Goal: Task Accomplishment & Management: Use online tool/utility

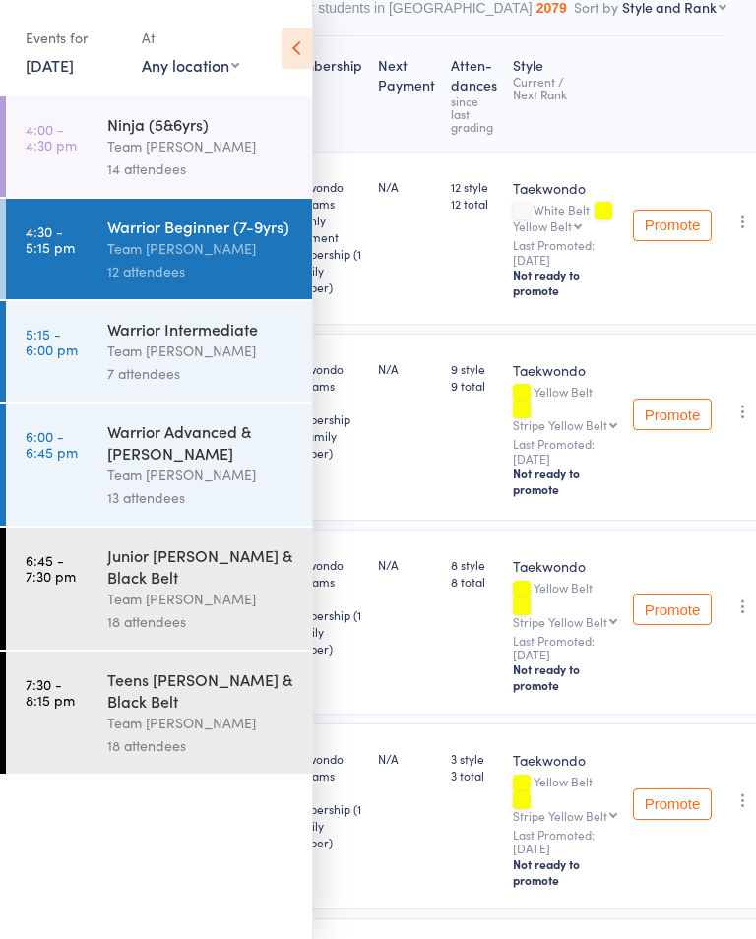
click at [321, 20] on button "Other students in [GEOGRAPHIC_DATA] 2079" at bounding box center [422, 12] width 286 height 45
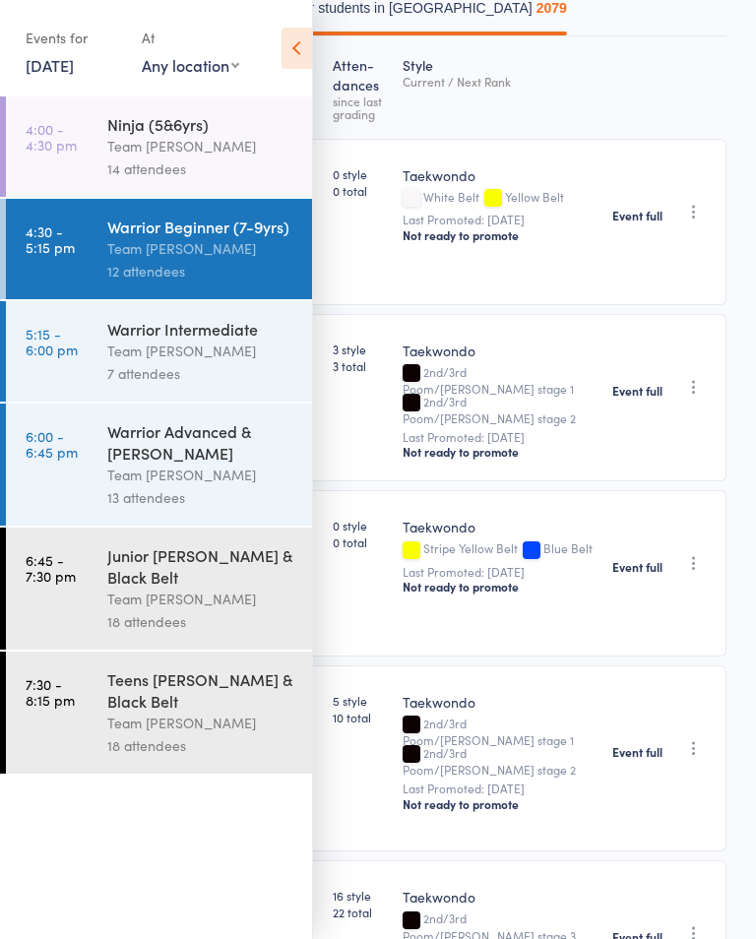
click at [295, 63] on icon at bounding box center [296, 48] width 31 height 41
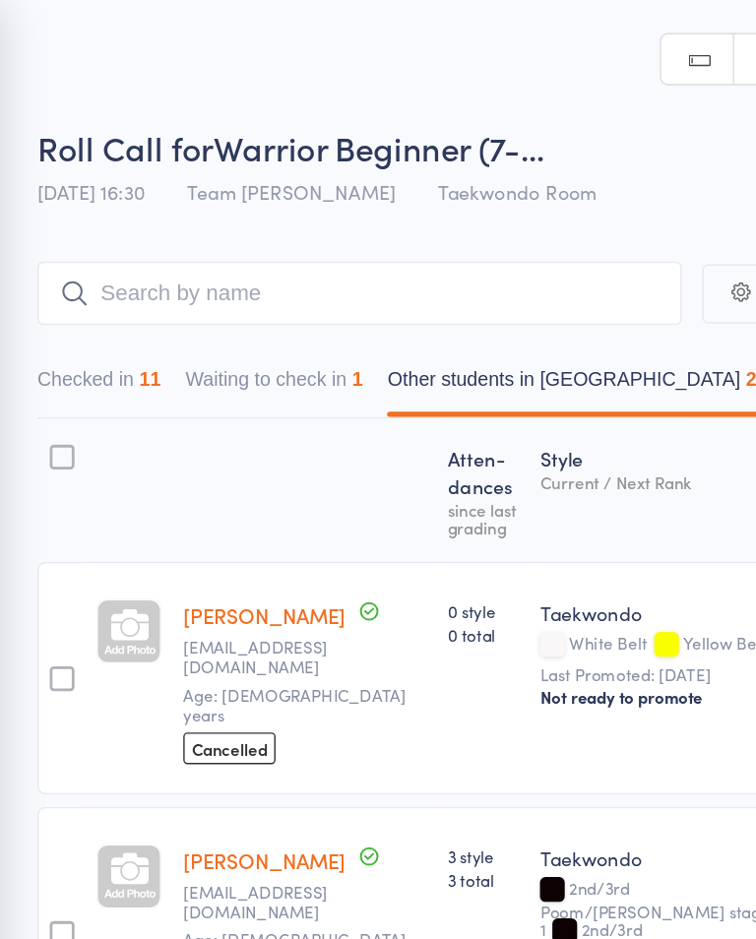
click at [234, 282] on button "Waiting to check in 1" at bounding box center [238, 275] width 127 height 45
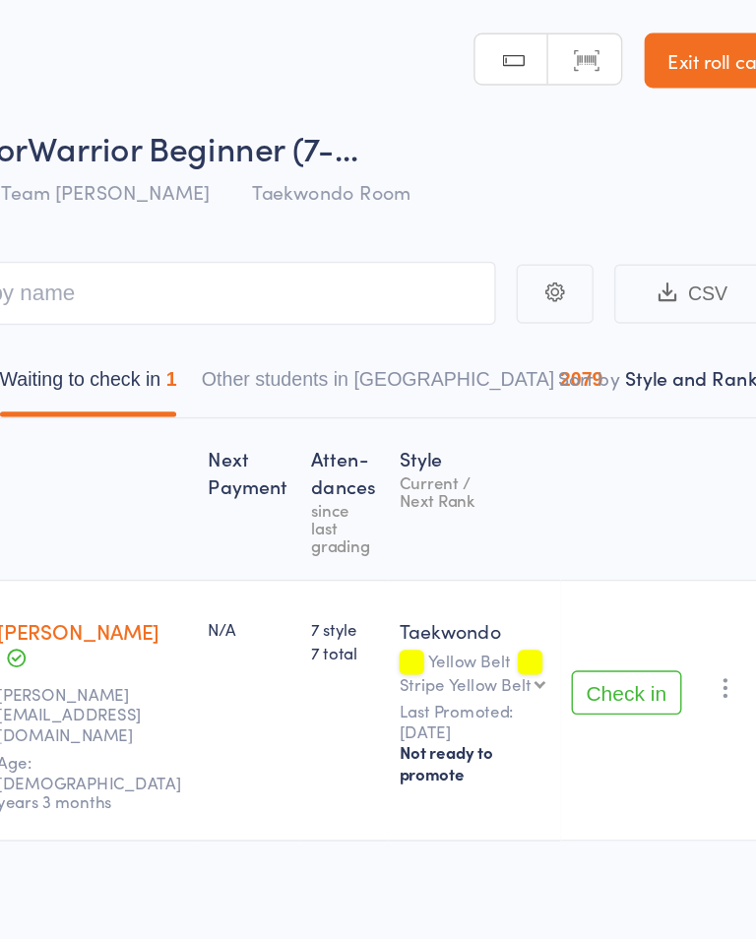
click at [684, 482] on icon "button" at bounding box center [694, 492] width 20 height 20
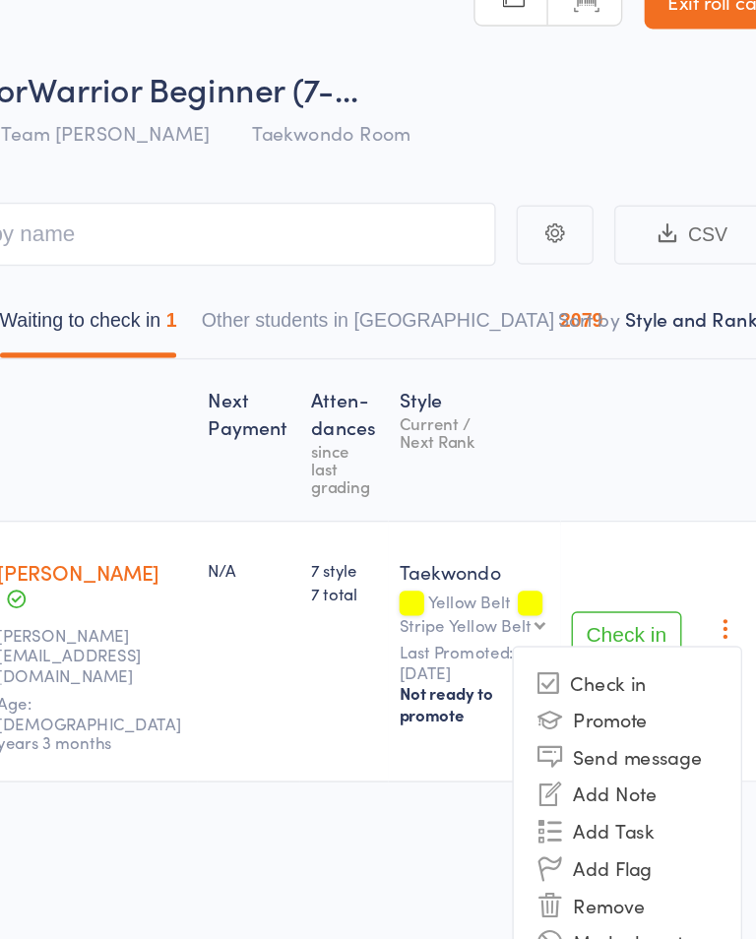
click at [542, 703] on li "Mark absent" at bounding box center [623, 716] width 162 height 27
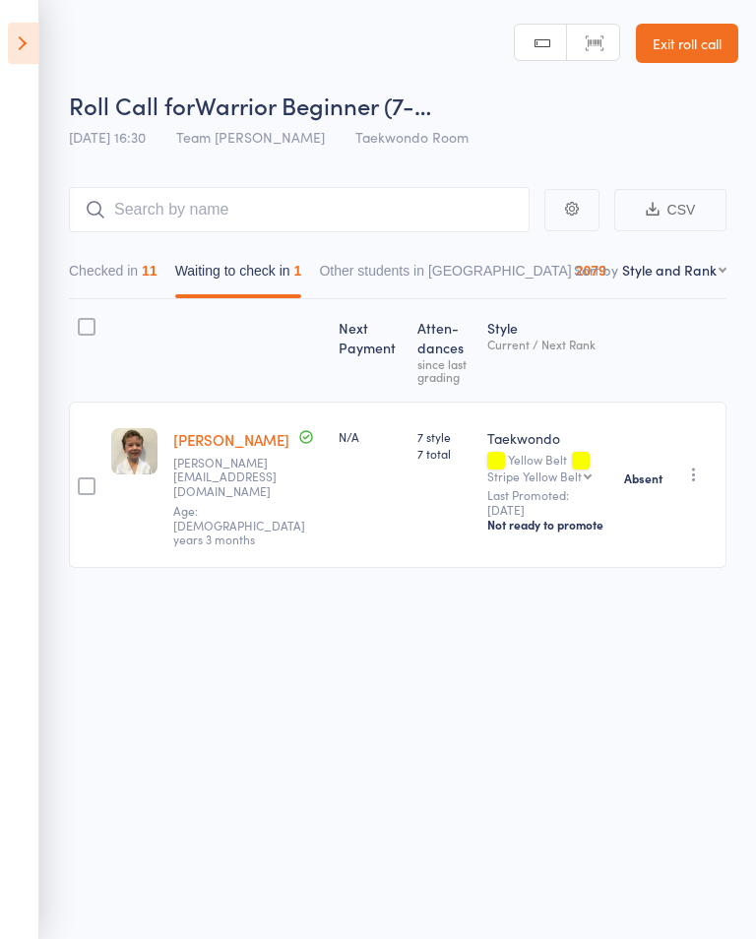
click at [14, 59] on icon at bounding box center [23, 43] width 31 height 41
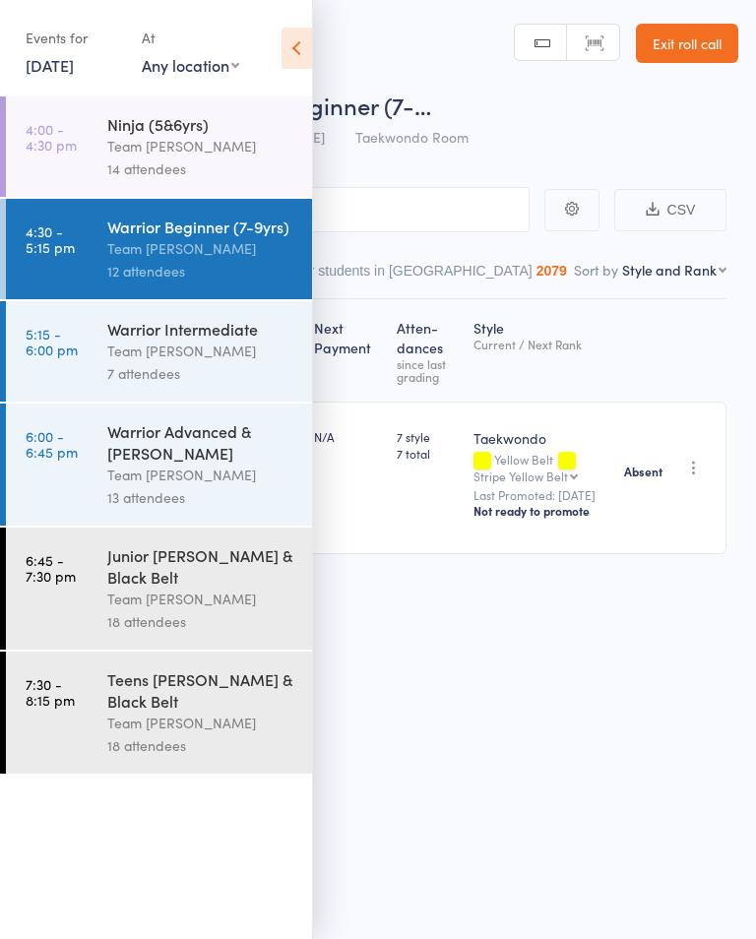
click at [86, 348] on link "5:15 - 6:00 pm Warrior Intermediate Team [PERSON_NAME] 7 attendees" at bounding box center [159, 351] width 306 height 100
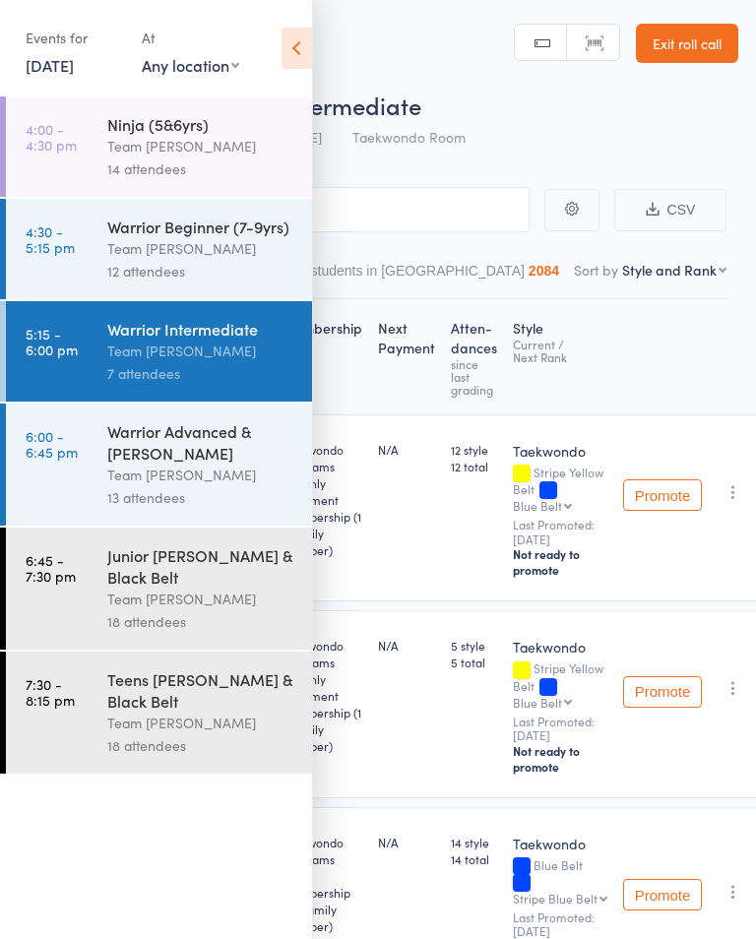
click at [308, 88] on div "Events for [DATE] [DATE] [DATE] Sun Mon Tue Wed Thu Fri Sat 31 27 28 29 30 31 0…" at bounding box center [156, 49] width 312 height 99
click at [291, 46] on icon at bounding box center [296, 48] width 31 height 41
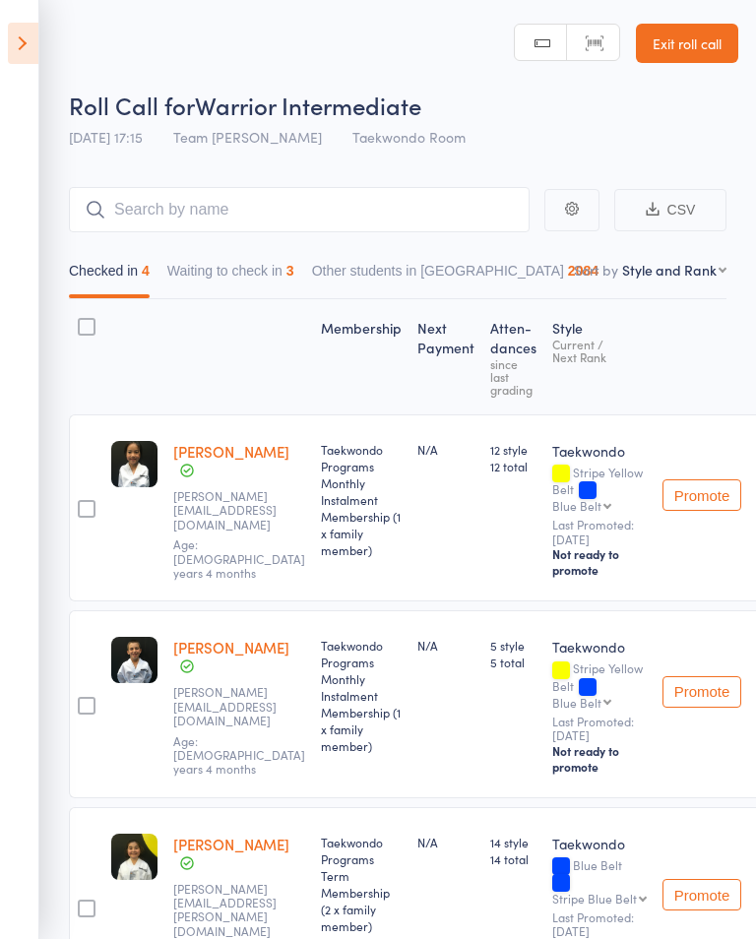
click at [186, 268] on button "Waiting to check in 3" at bounding box center [230, 275] width 127 height 45
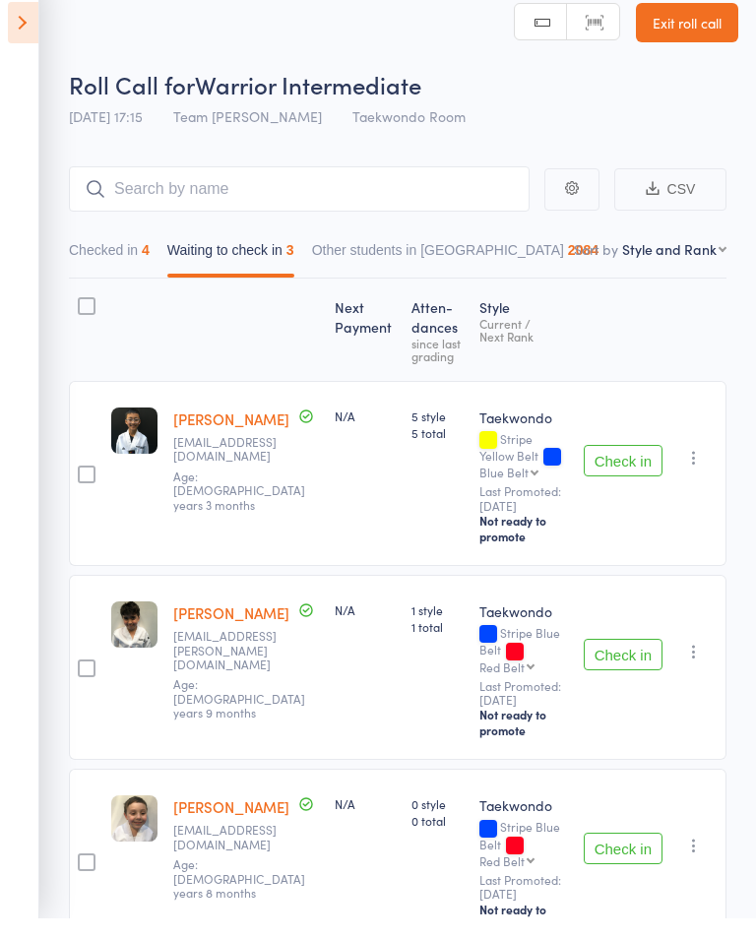
scroll to position [74, 0]
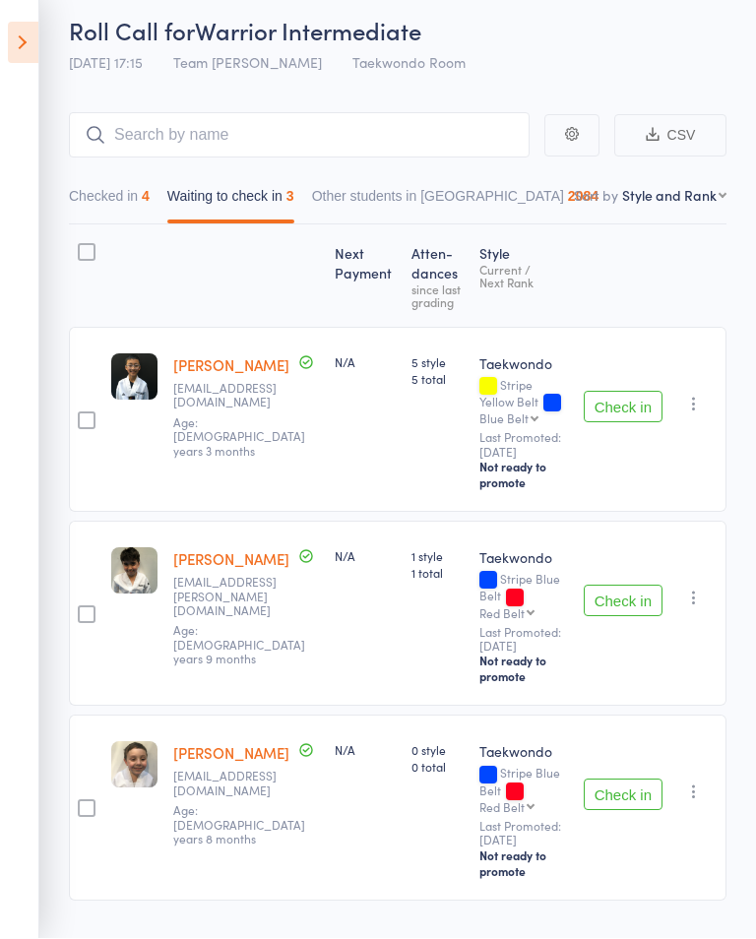
click at [616, 600] on button "Check in" at bounding box center [622, 600] width 79 height 31
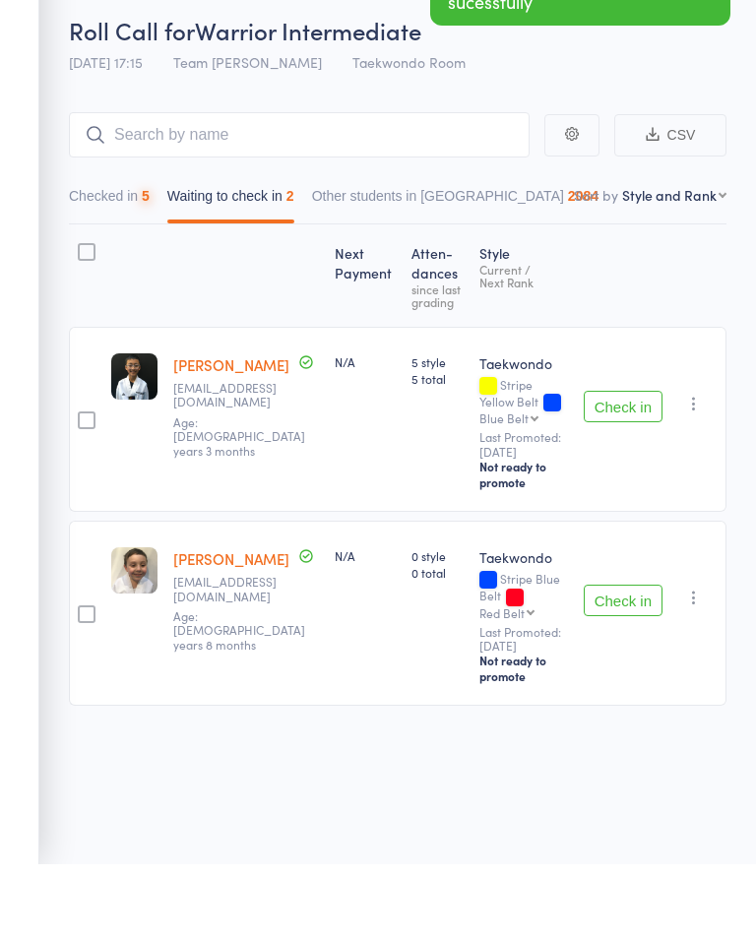
click at [617, 659] on button "Check in" at bounding box center [622, 674] width 79 height 31
click at [703, 468] on icon "button" at bounding box center [694, 478] width 20 height 20
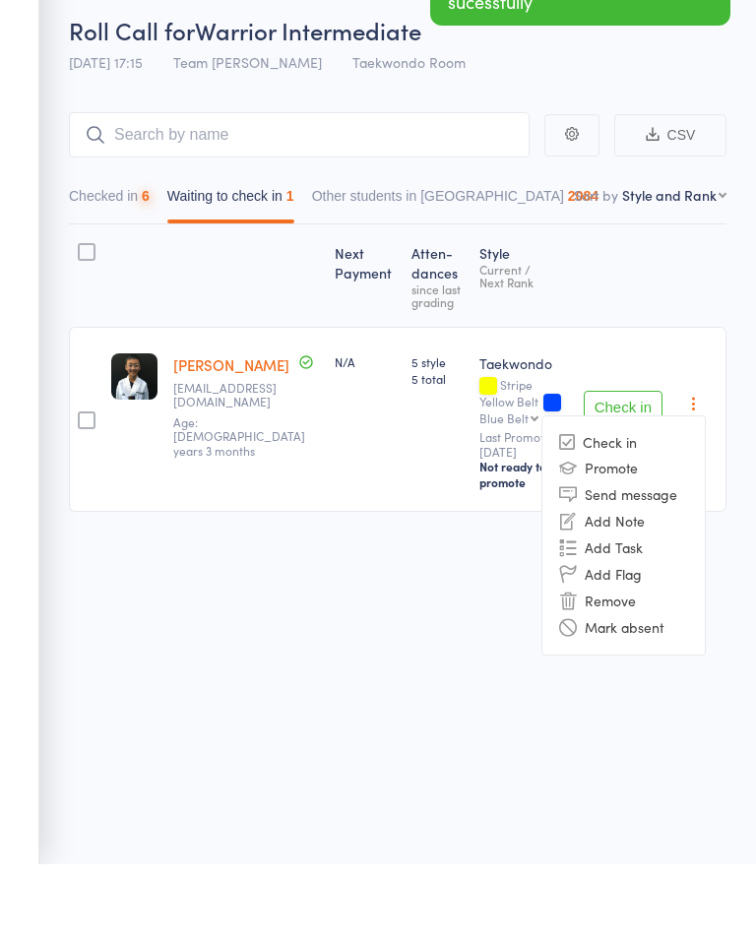
click at [622, 689] on li "Mark absent" at bounding box center [623, 702] width 162 height 27
